Goal: Task Accomplishment & Management: Use online tool/utility

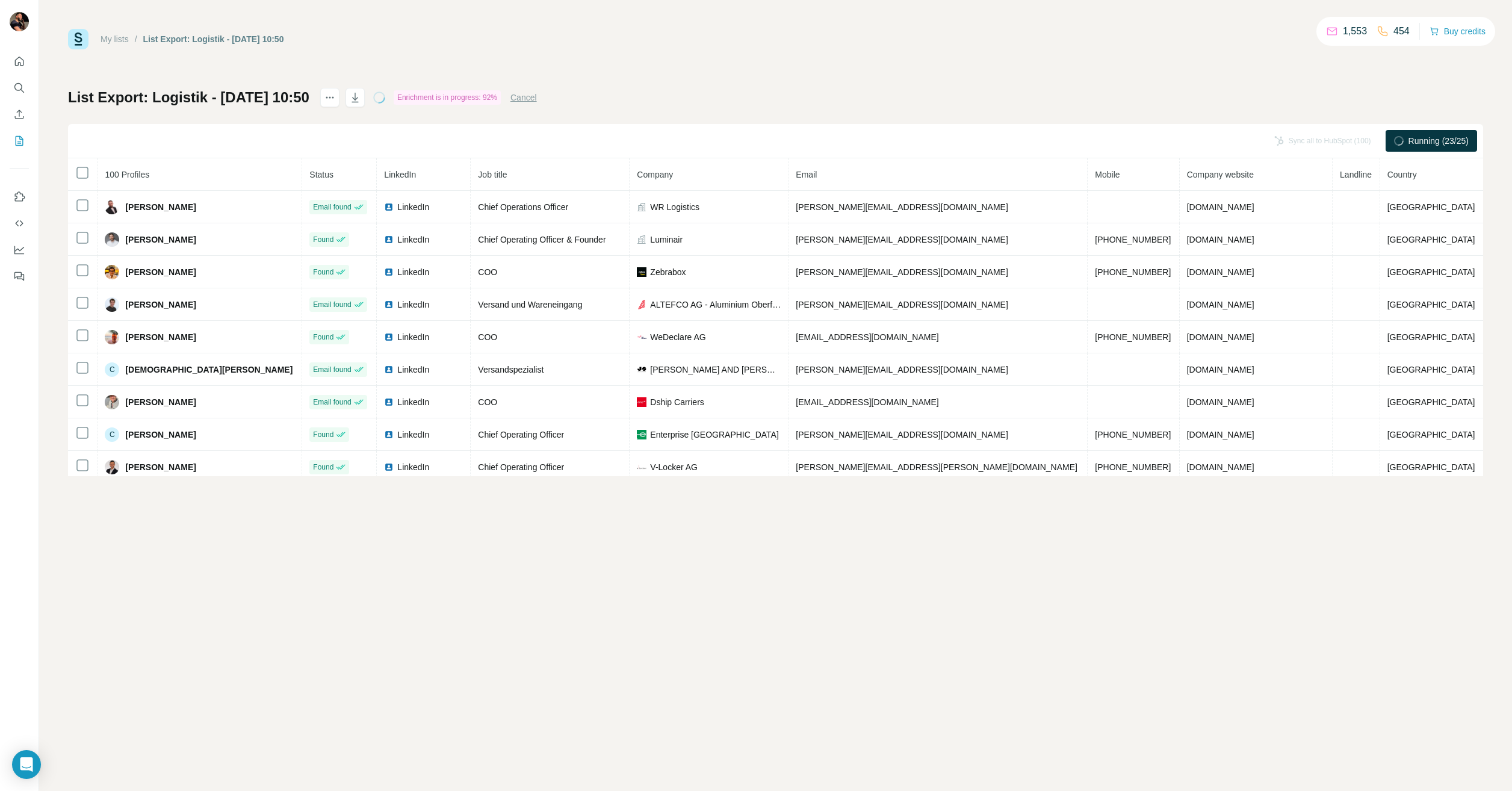
drag, startPoint x: 413, startPoint y: 586, endPoint x: 309, endPoint y: 558, distance: 107.7
click at [309, 558] on div "My lists / List Export: Logistik - [DATE] 10:50 1,553 454 Buy credits List Expo…" at bounding box center [775, 396] width 1473 height 791
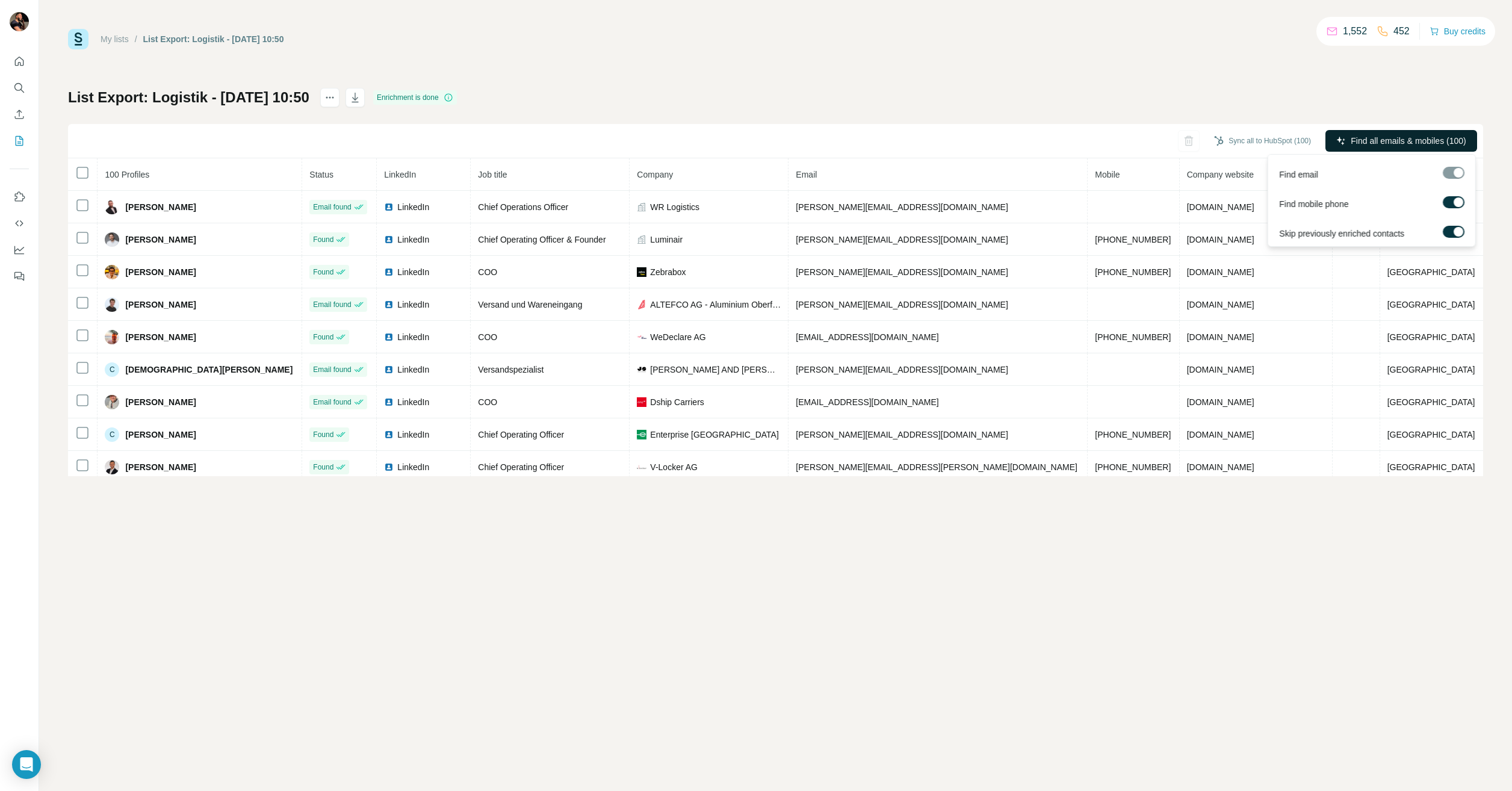
click at [1400, 140] on span "Find all emails & mobiles (100)" at bounding box center [1407, 141] width 115 height 12
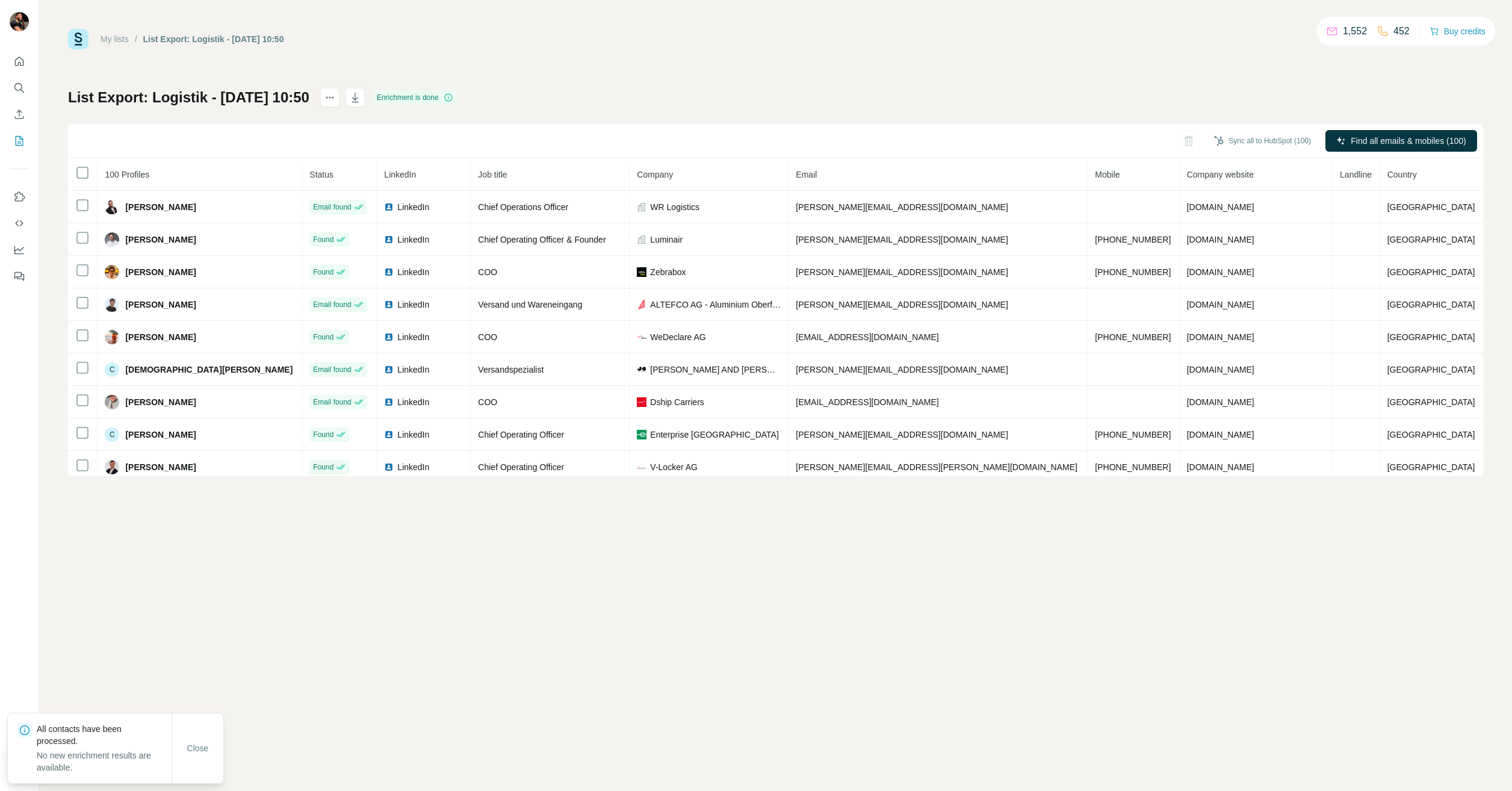
click at [1393, 92] on div "List Export: Logistik - [DATE] 10:50 Enrichment is done Sync all to HubSpot (10…" at bounding box center [776, 282] width 1415 height 389
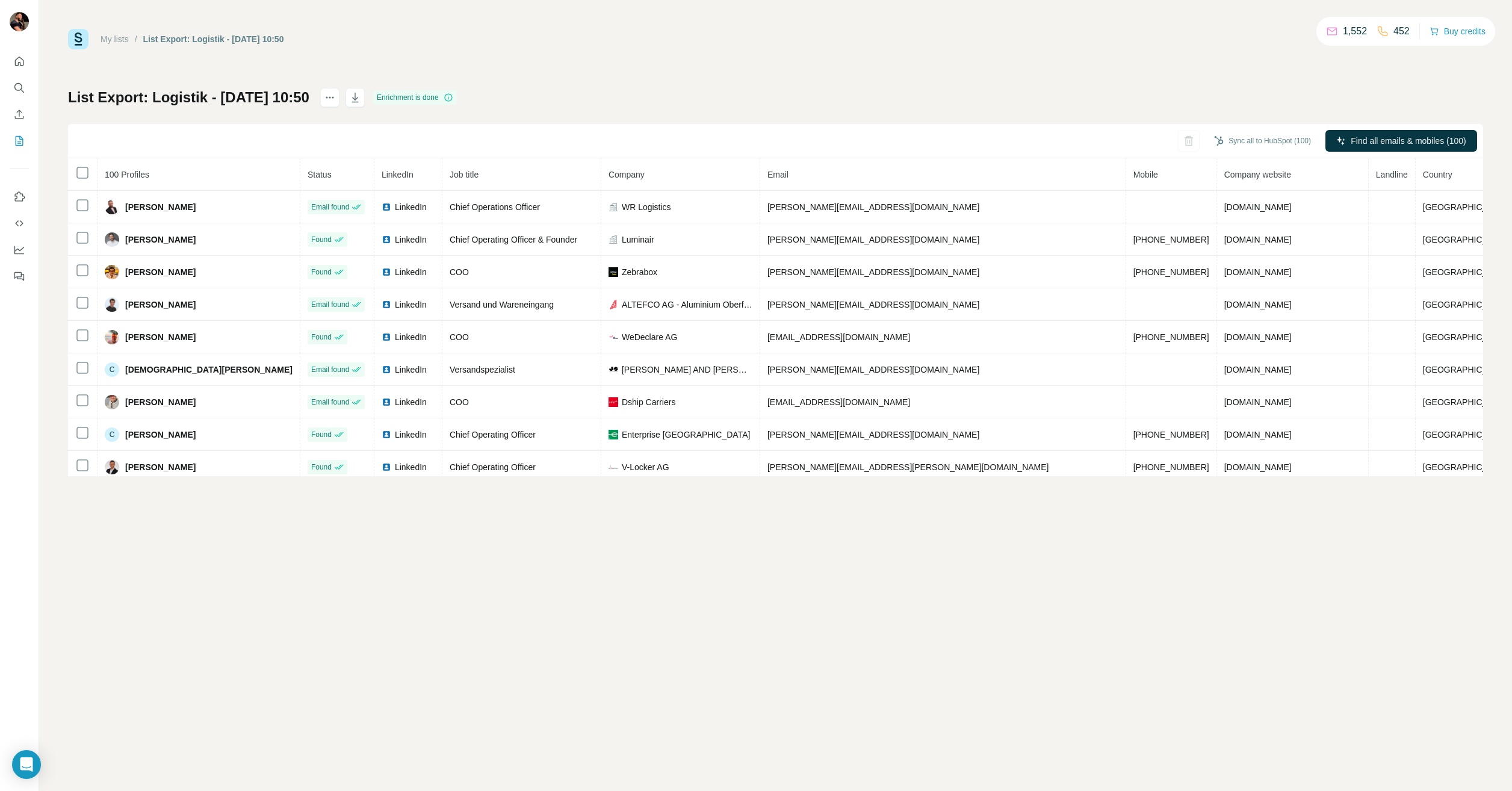
click at [1311, 102] on div "List Export: Logistik - [DATE] 10:50 Enrichment is done Sync all to HubSpot (10…" at bounding box center [776, 282] width 1415 height 389
click at [362, 93] on icon "button" at bounding box center [356, 98] width 12 height 12
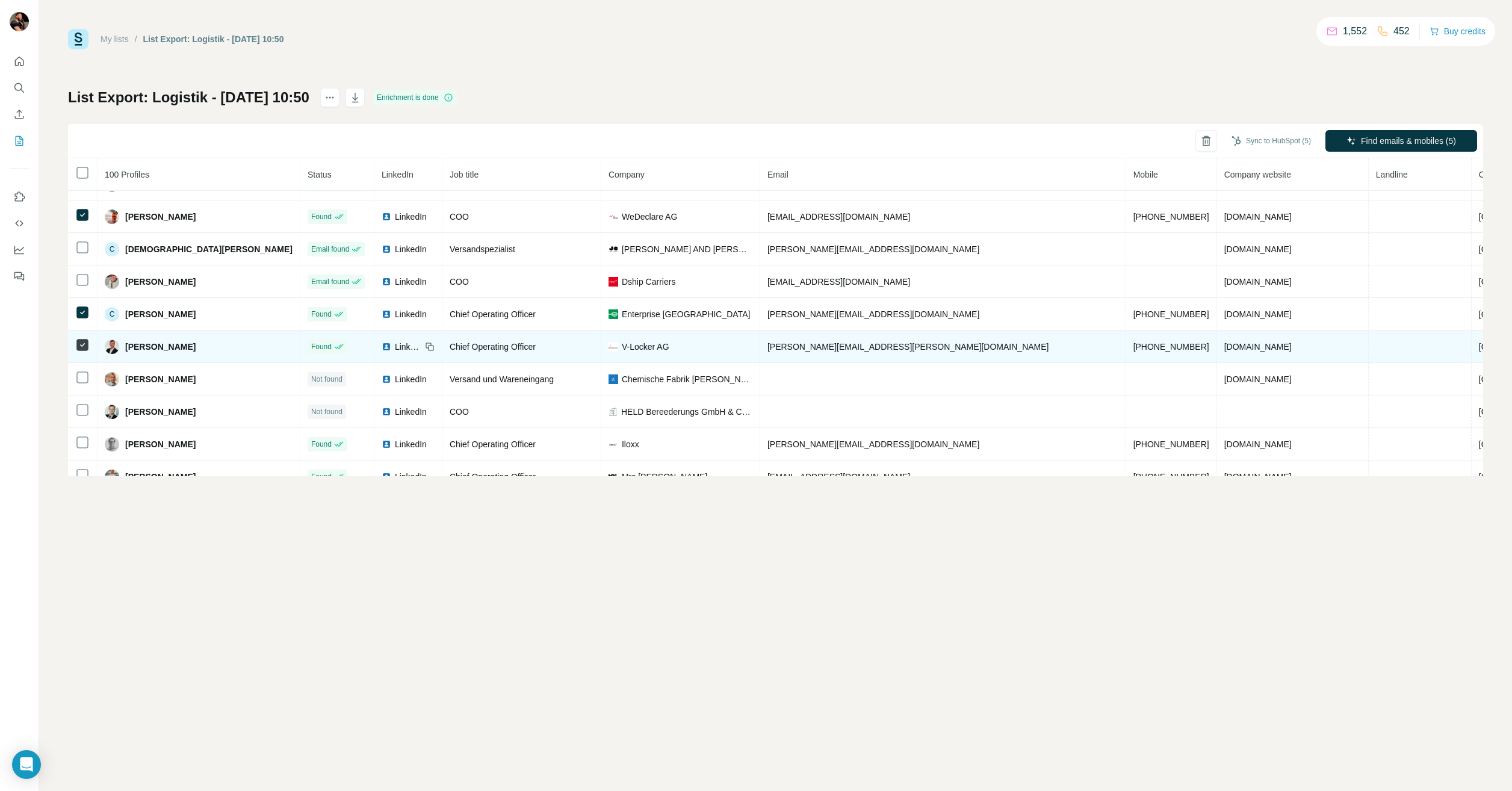
scroll to position [181, 0]
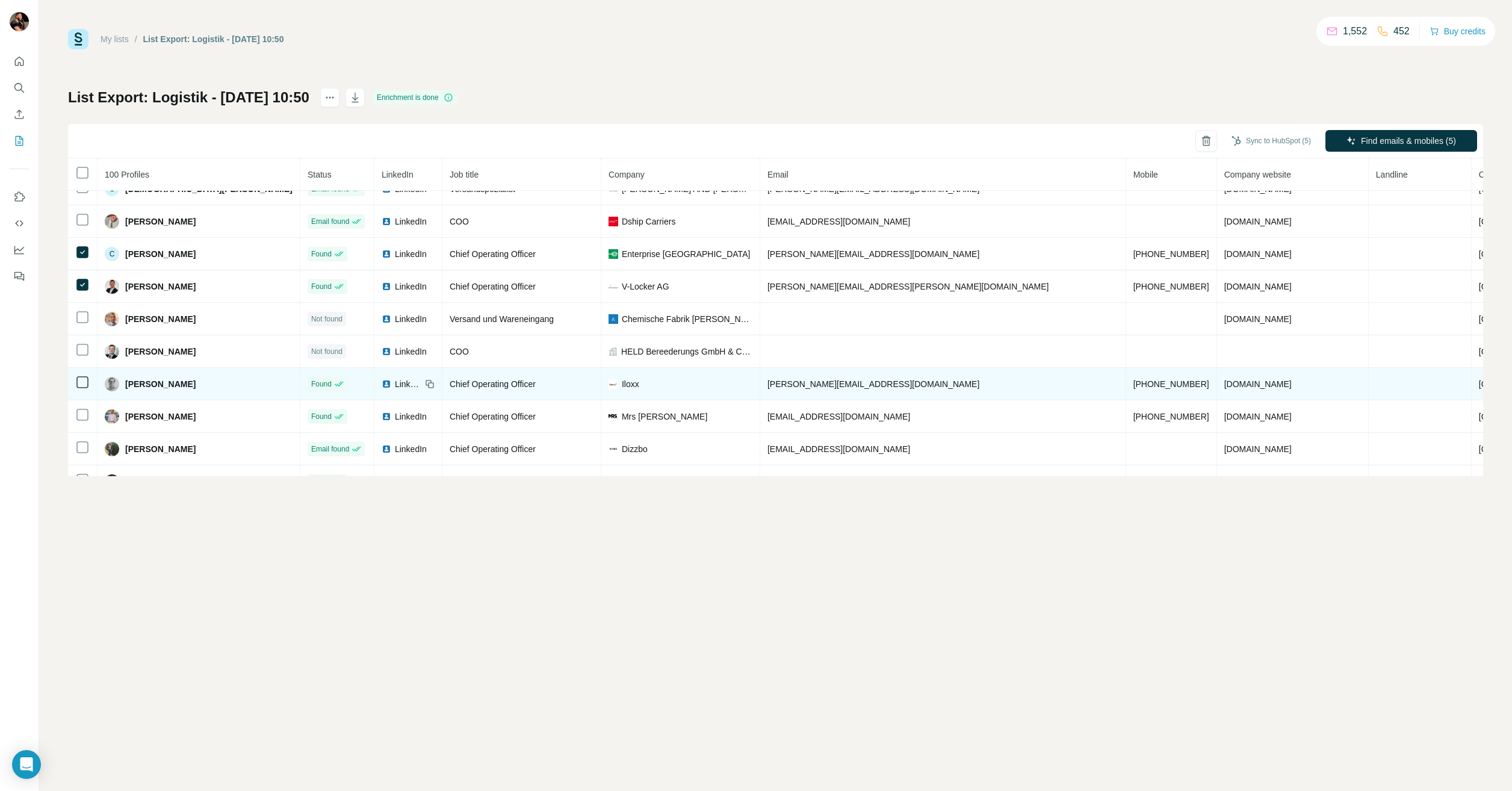
click at [81, 389] on icon at bounding box center [82, 383] width 15 height 15
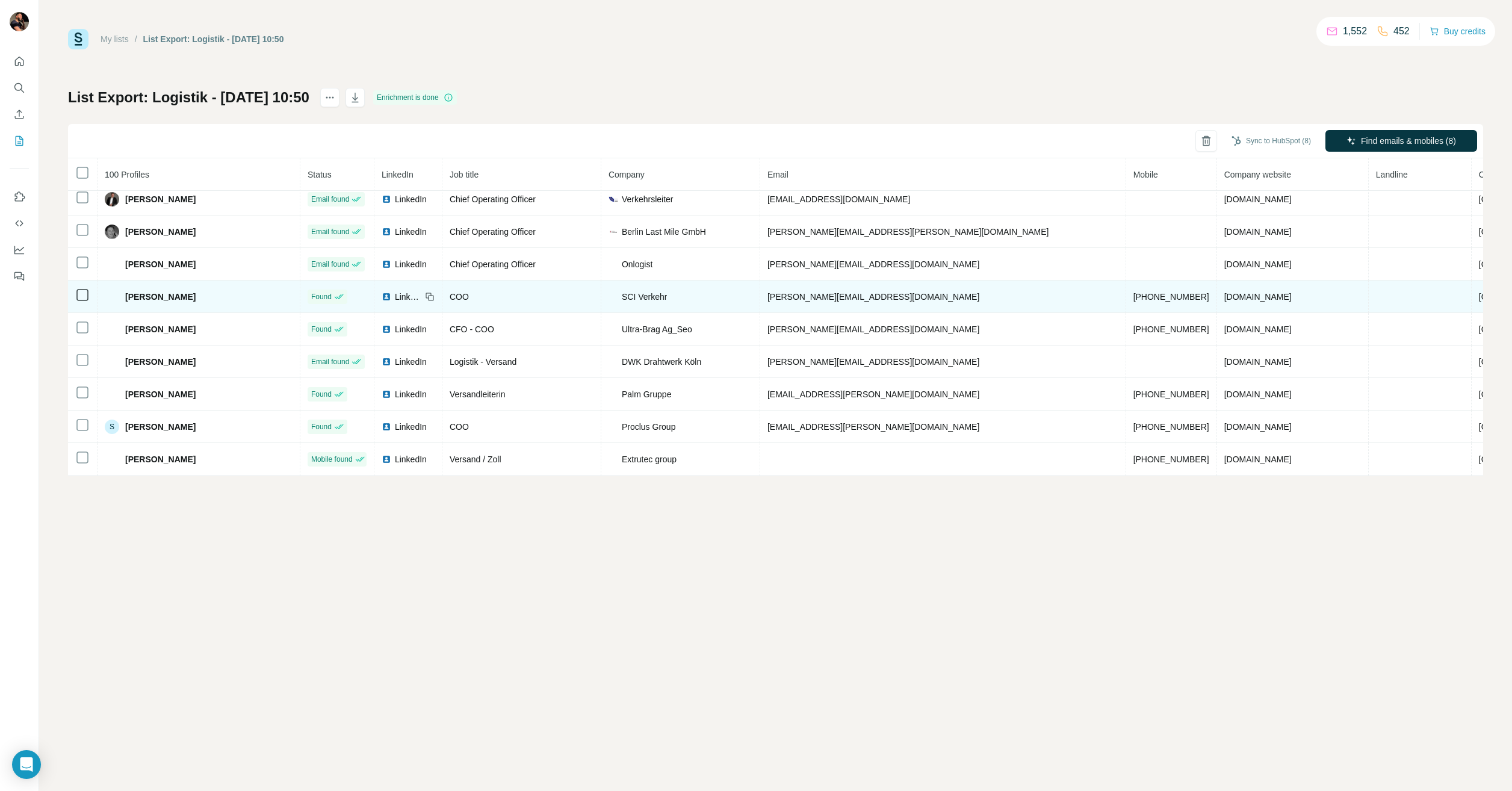
scroll to position [482, 0]
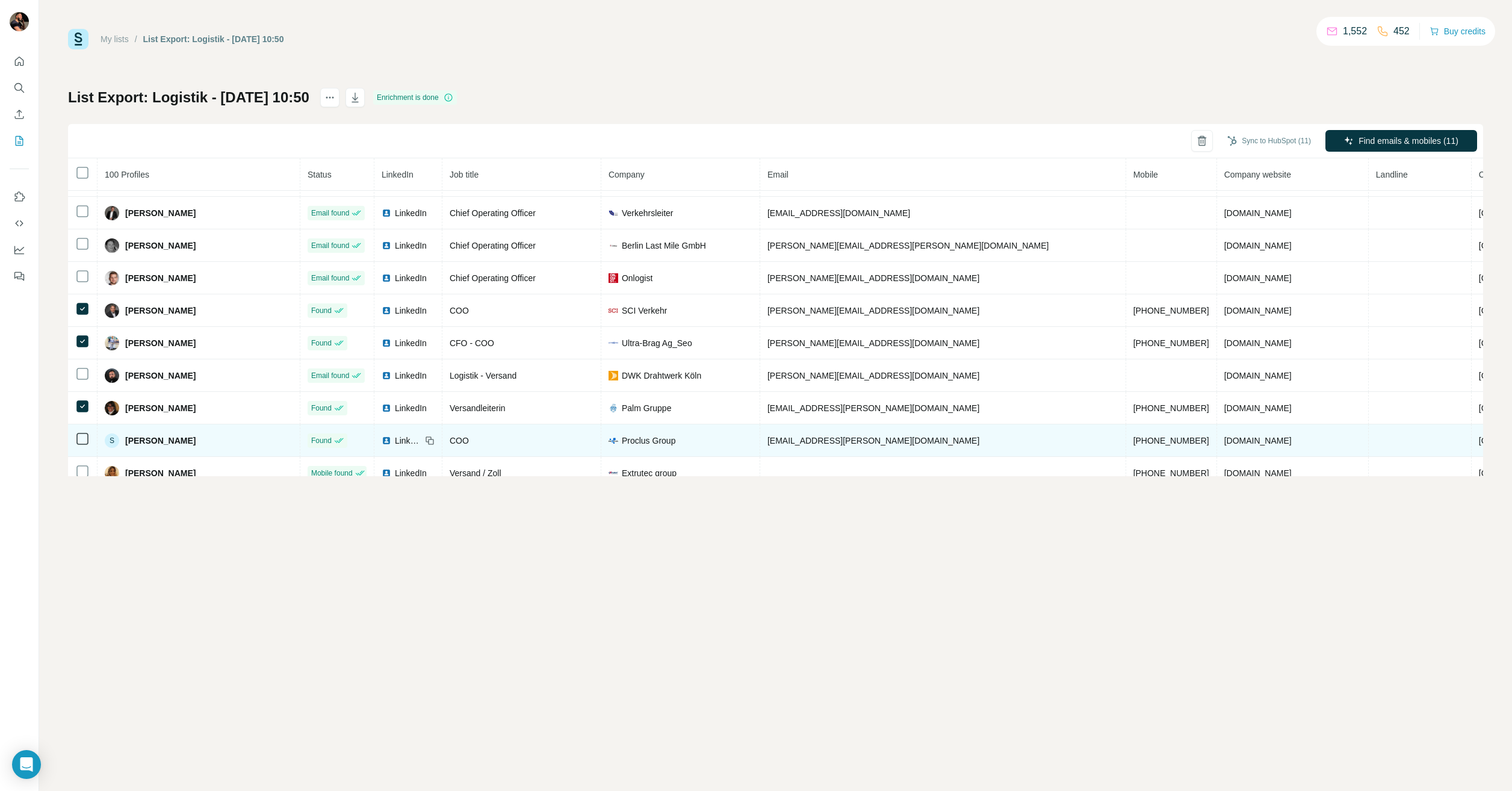
click at [76, 441] on icon at bounding box center [82, 439] width 15 height 15
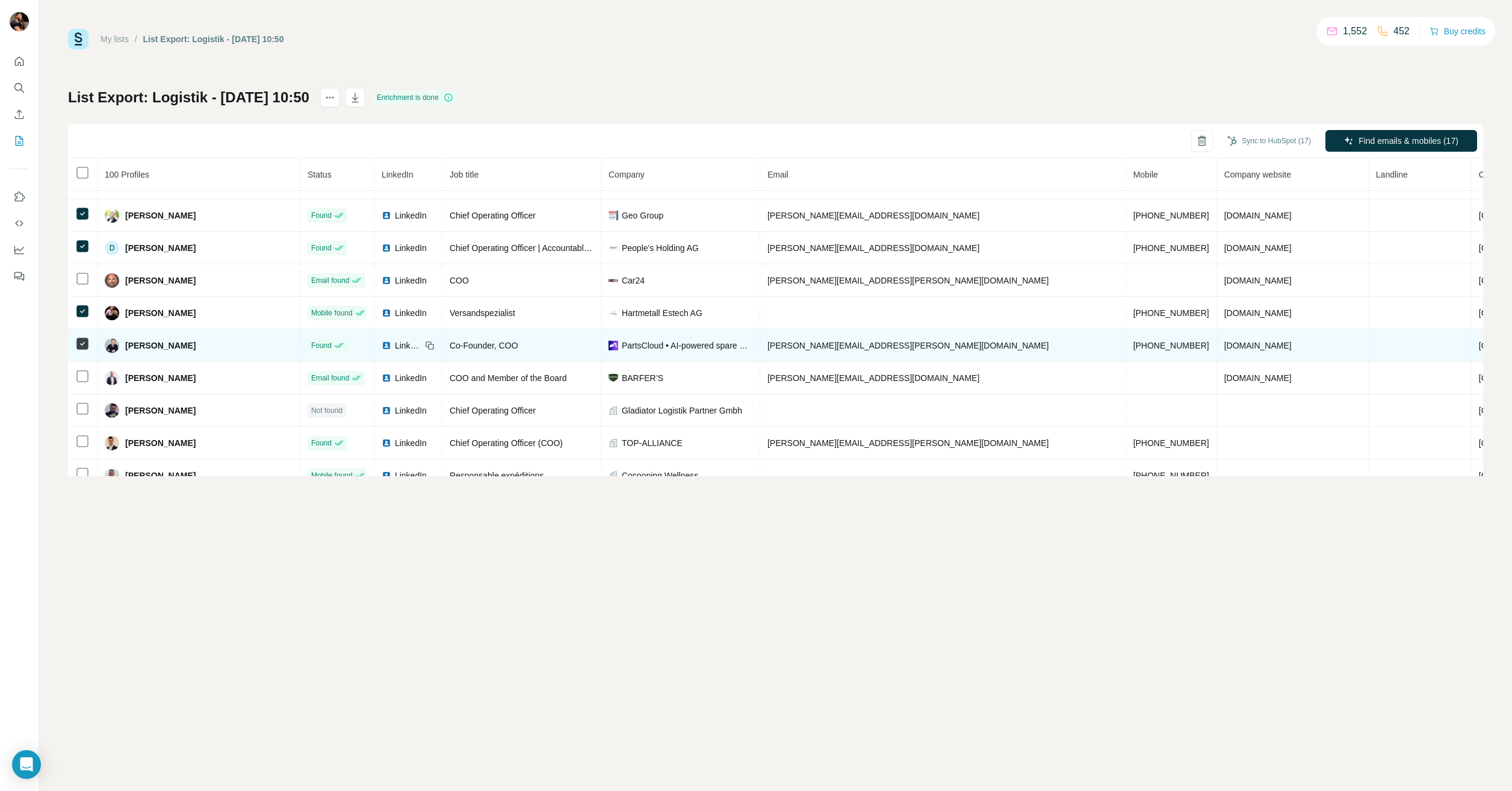
scroll to position [963, 0]
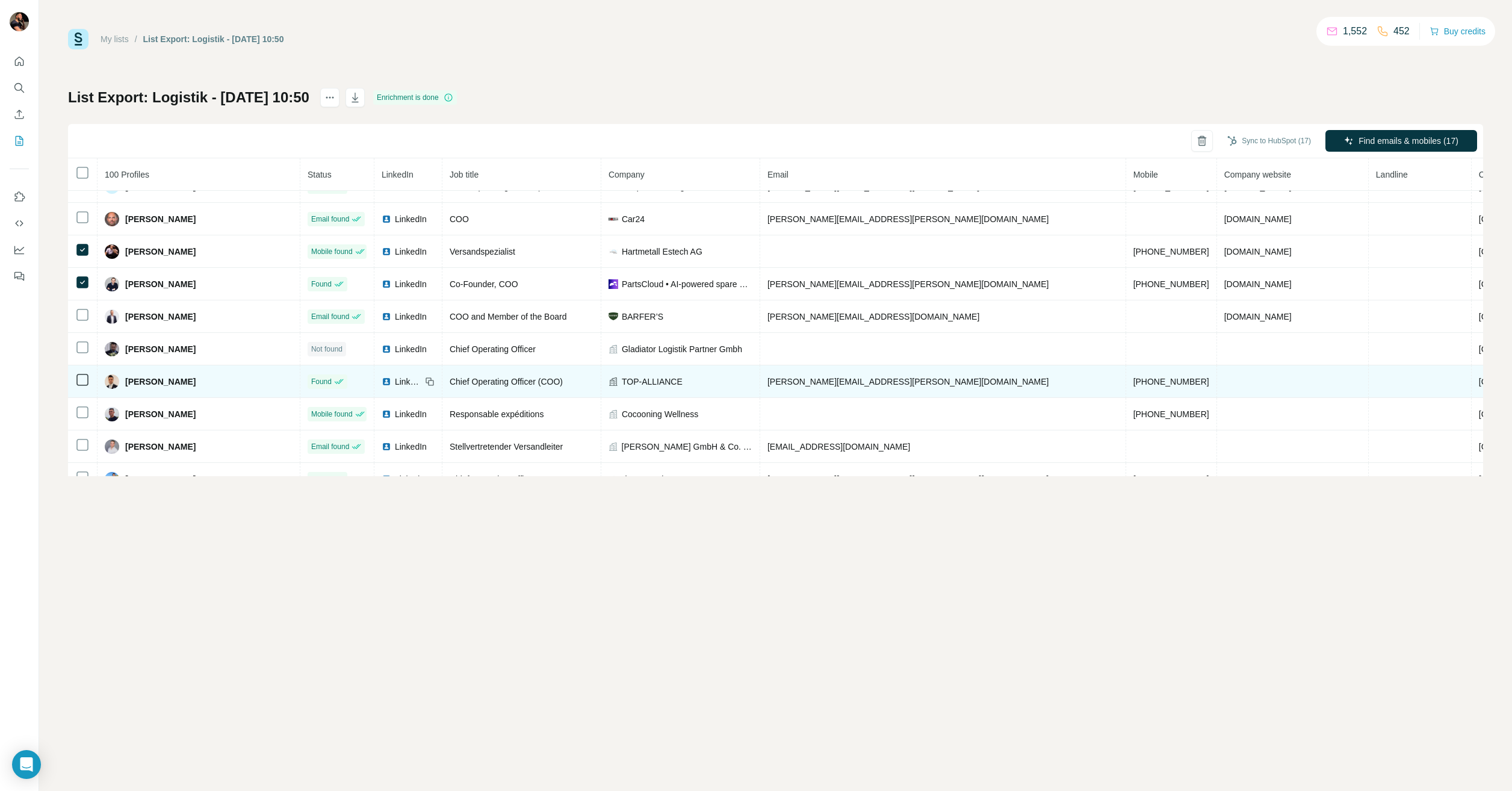
click at [75, 388] on td at bounding box center [83, 382] width 29 height 33
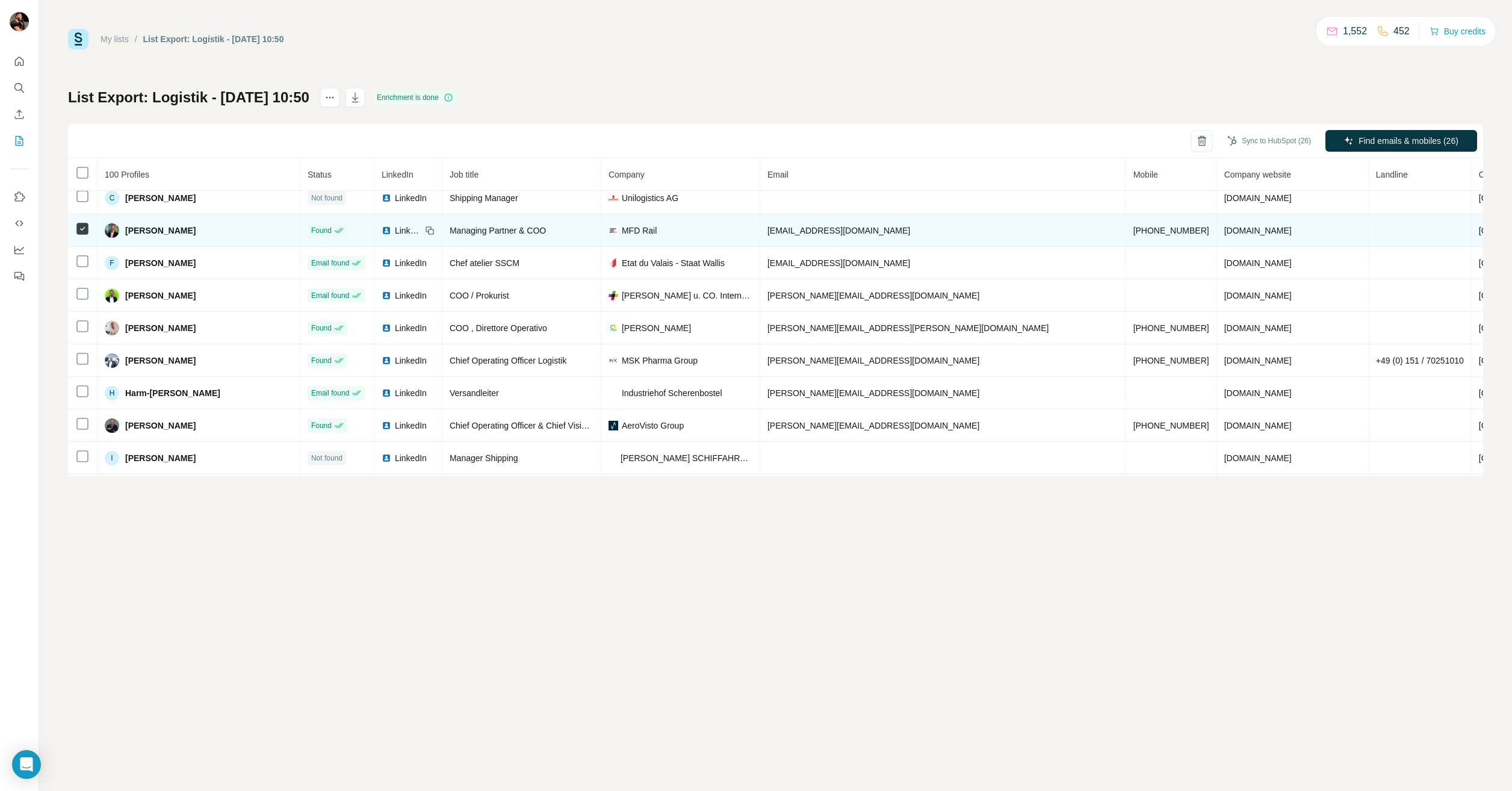
scroll to position [1807, 0]
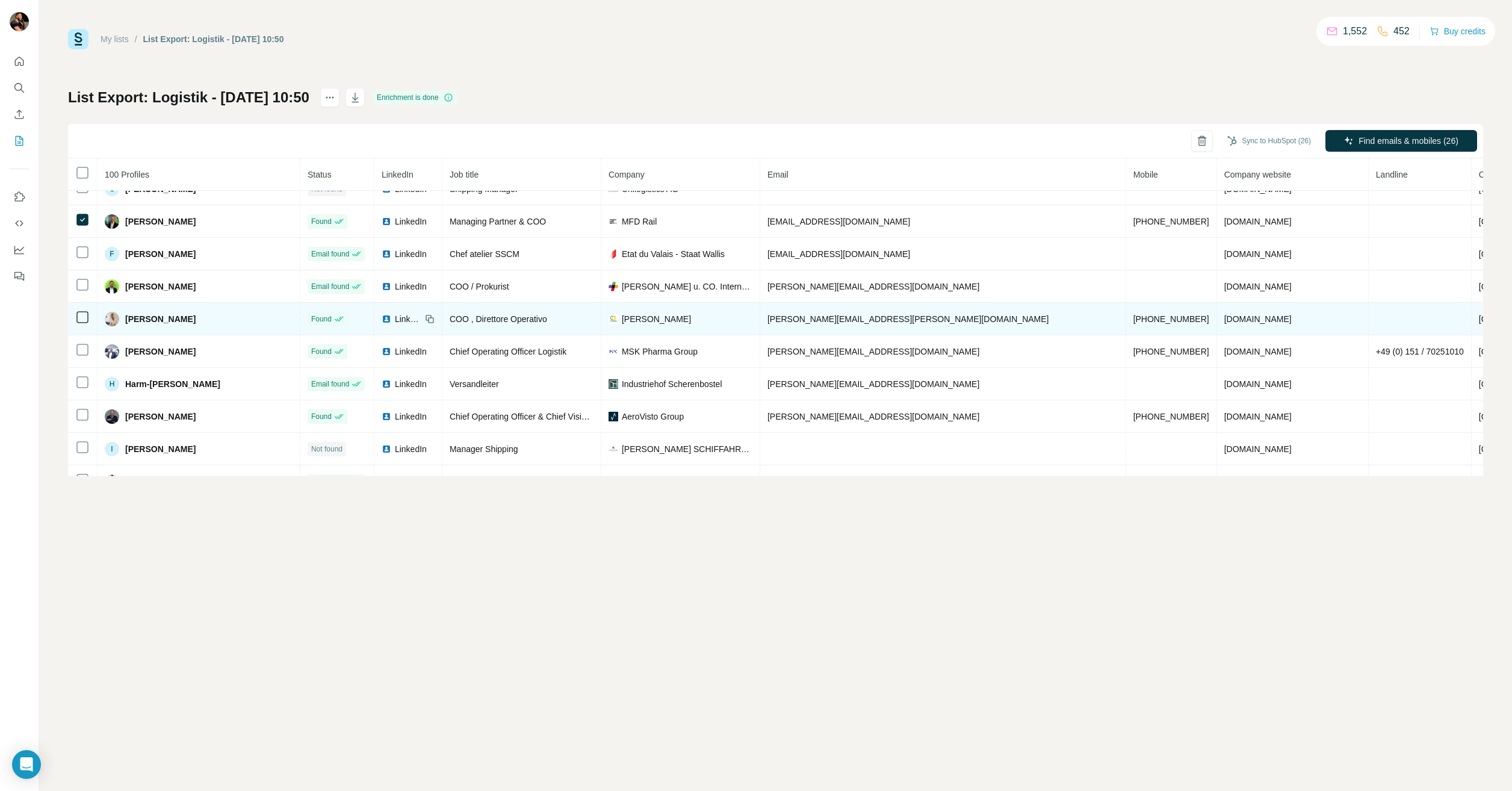
click at [84, 327] on td at bounding box center [83, 319] width 29 height 33
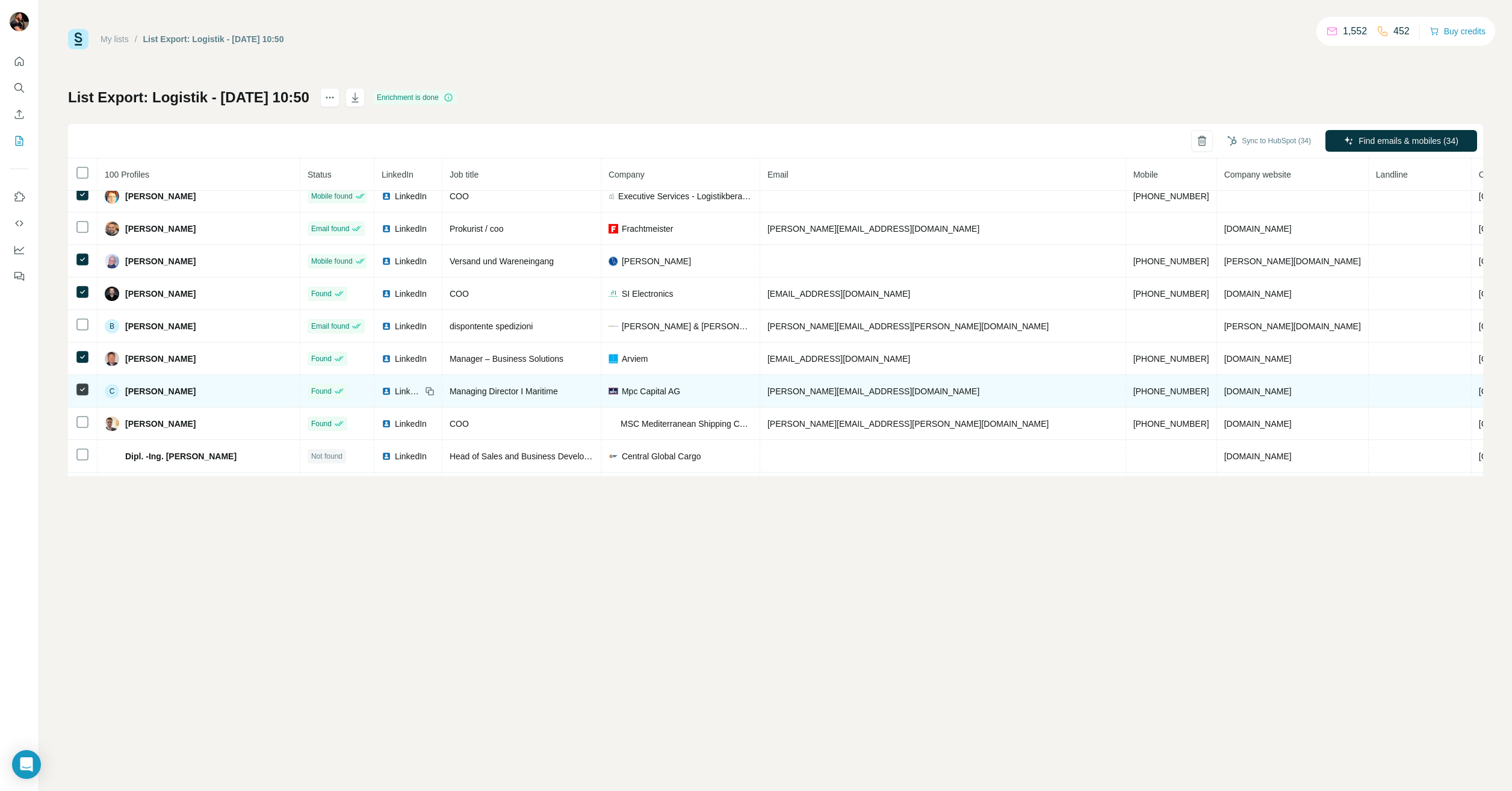
scroll to position [2408, 0]
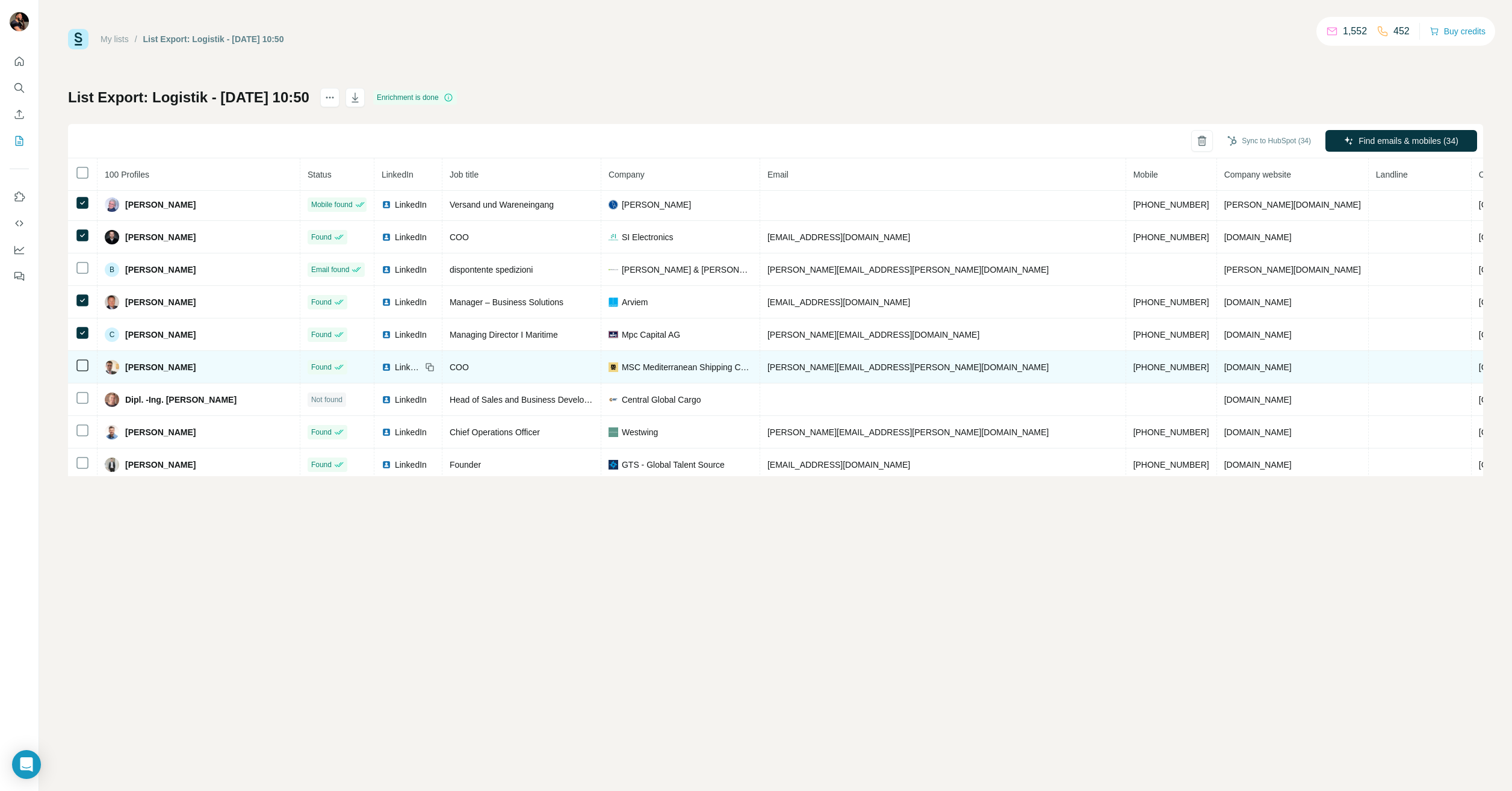
click at [80, 371] on icon at bounding box center [82, 365] width 15 height 15
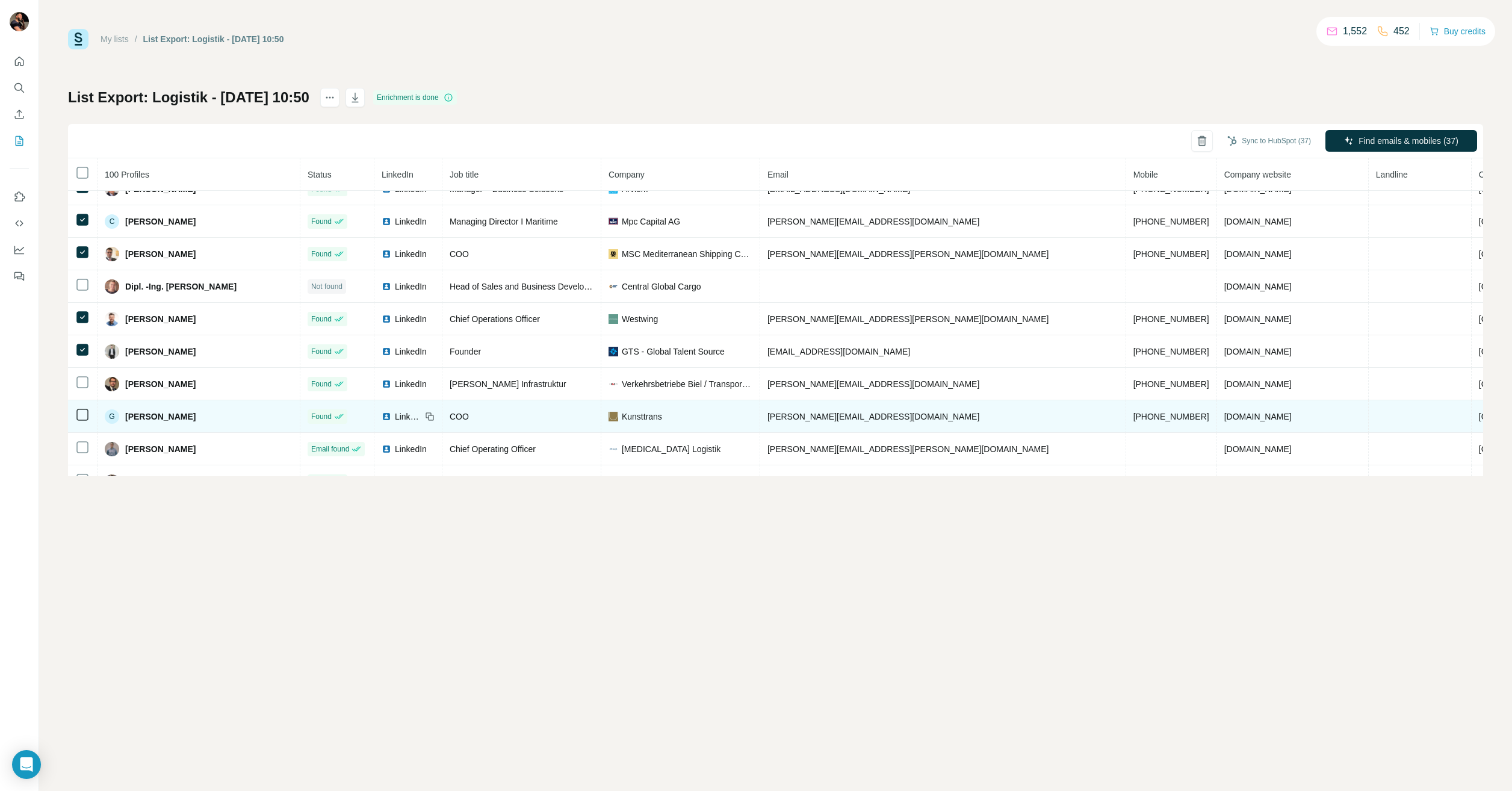
scroll to position [2530, 0]
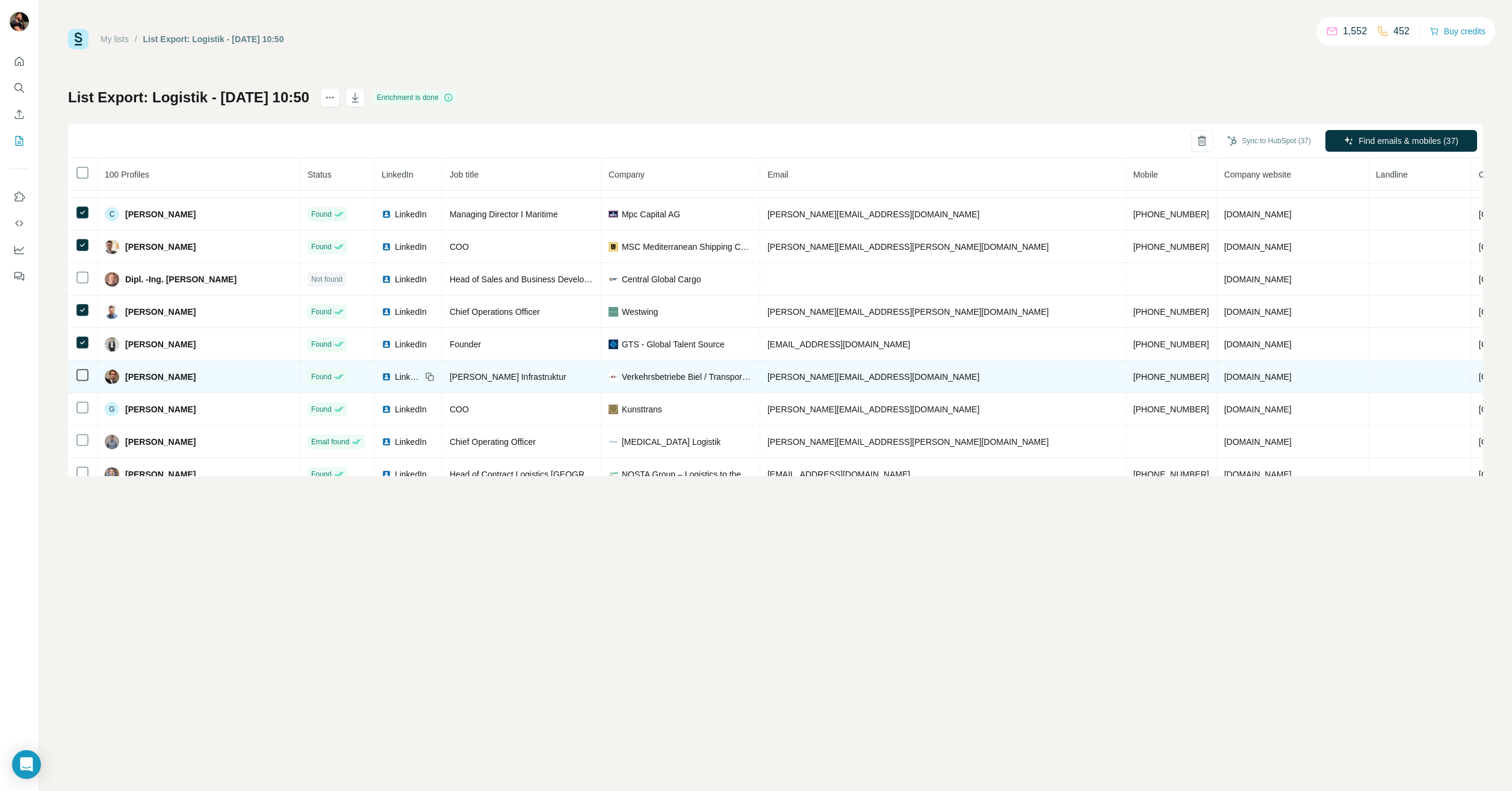
click at [84, 388] on td at bounding box center [83, 377] width 29 height 33
click at [82, 383] on td at bounding box center [83, 377] width 29 height 33
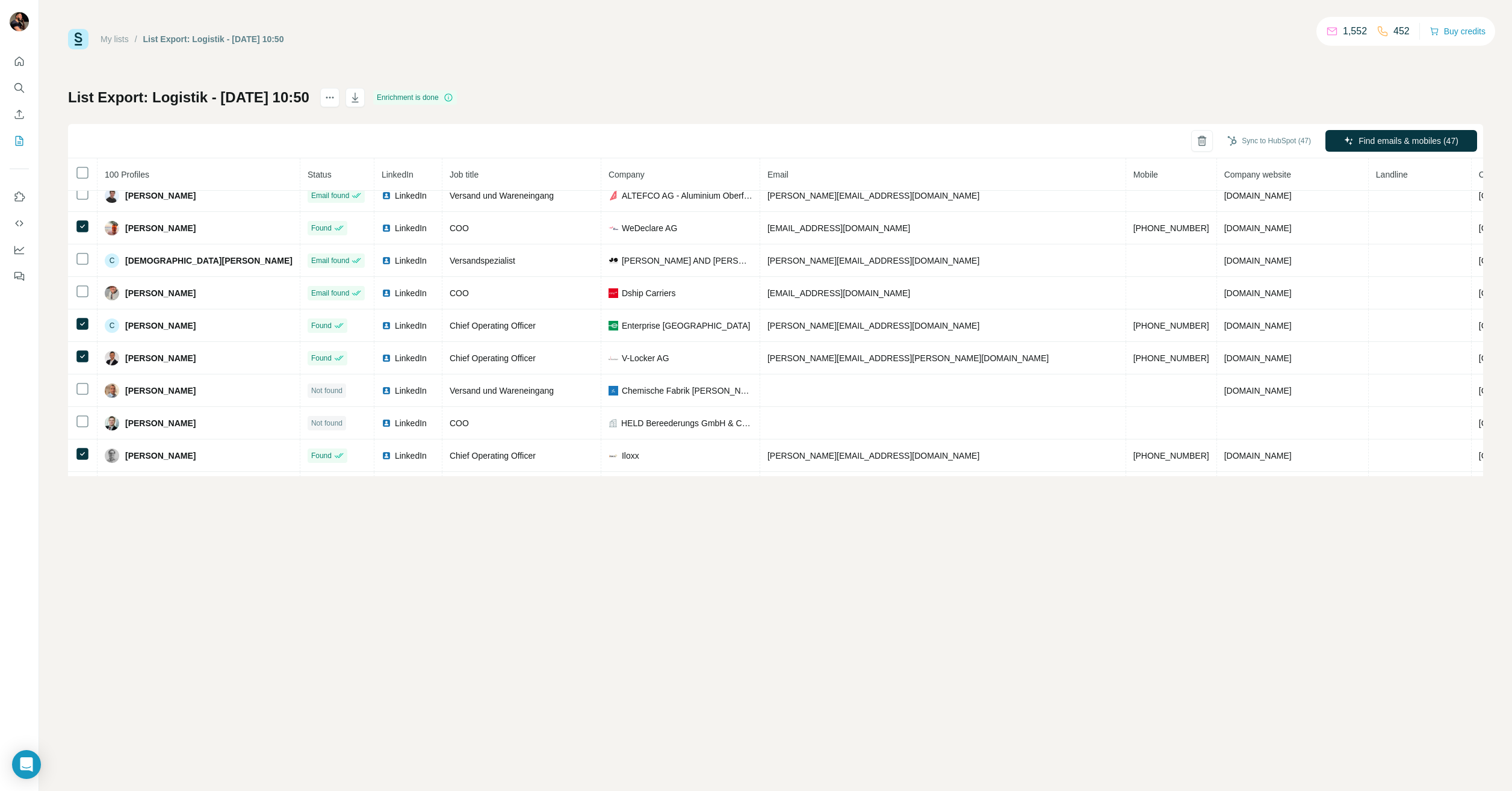
scroll to position [0, 0]
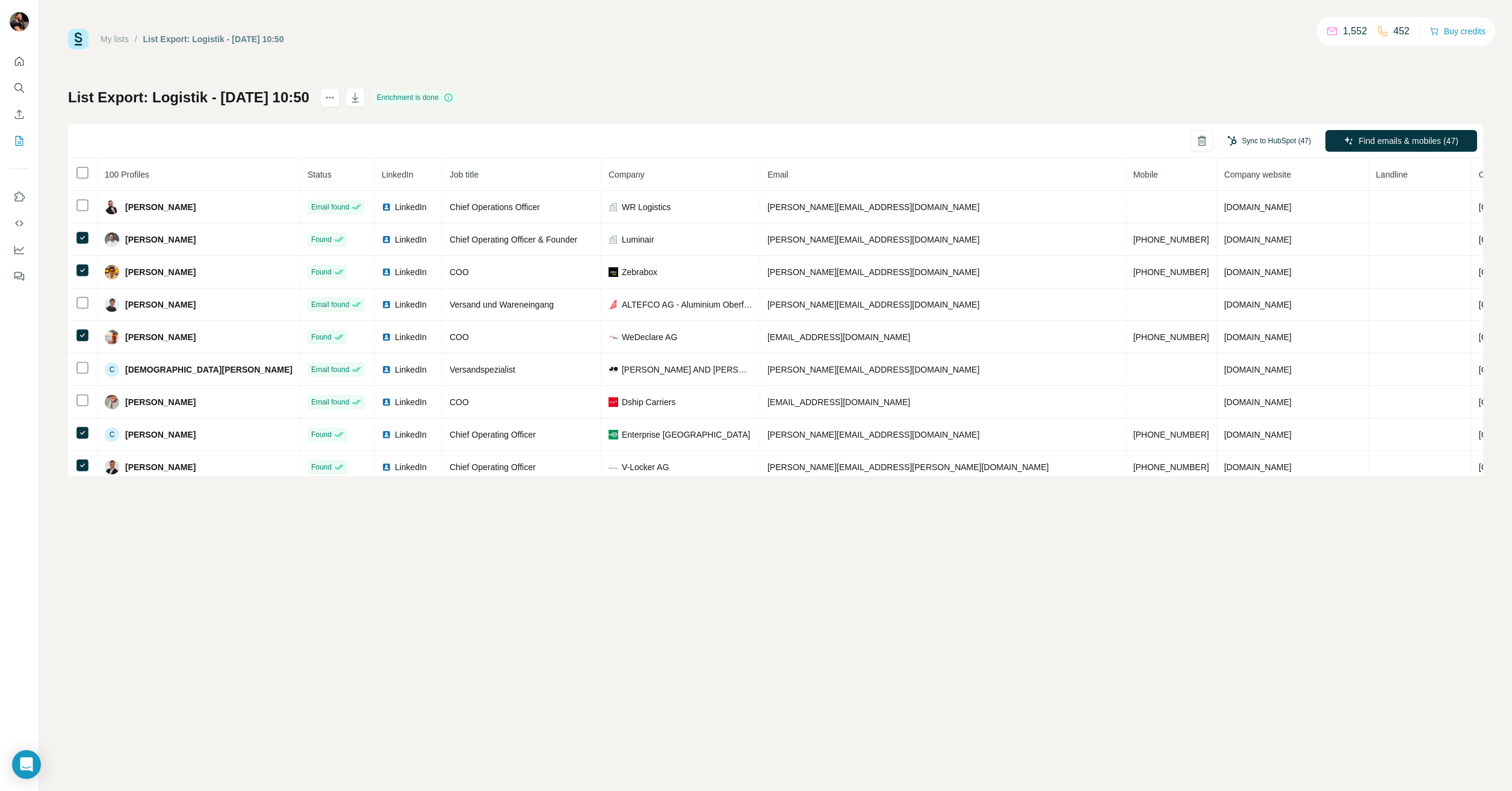
click at [1265, 142] on button "Sync to HubSpot (47)" at bounding box center [1269, 140] width 100 height 18
click at [1250, 250] on button "Sync to HubSpot" at bounding box center [1247, 247] width 133 height 24
